Goal: Information Seeking & Learning: Find specific fact

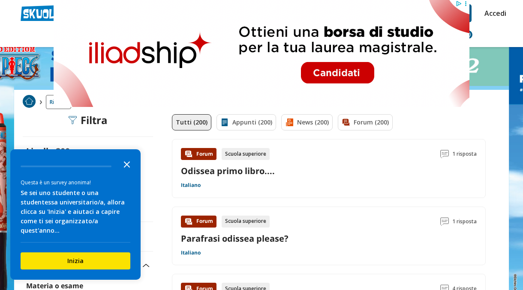
click at [129, 173] on icon "Close the survey" at bounding box center [126, 164] width 17 height 17
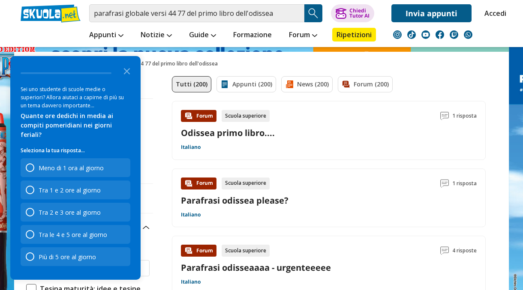
scroll to position [39, 0]
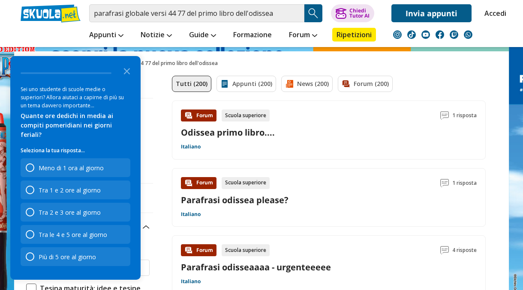
click at [461, 113] on span "1 risposta" at bounding box center [464, 116] width 24 height 12
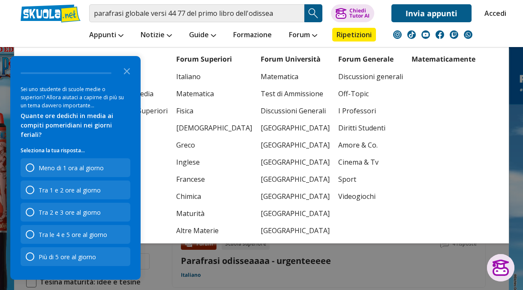
scroll to position [45, 0]
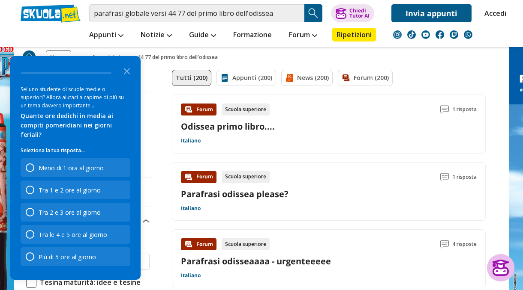
click at [503, 260] on div at bounding box center [500, 268] width 17 height 16
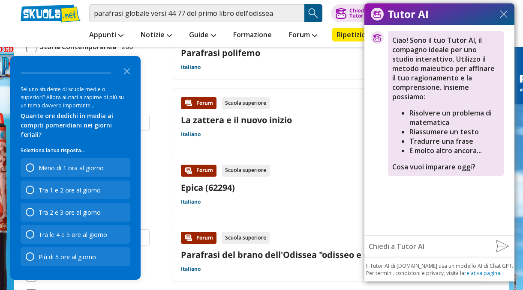
scroll to position [321, 0]
click at [499, 19] on div "Tutor AI" at bounding box center [439, 13] width 150 height 21
click at [501, 17] on div "Tutor AI" at bounding box center [439, 13] width 150 height 21
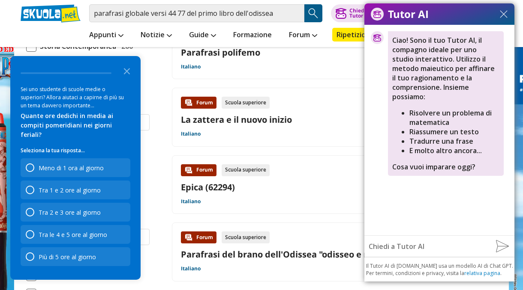
click at [501, 17] on img at bounding box center [504, 14] width 8 height 8
